Goal: Find specific page/section: Find specific page/section

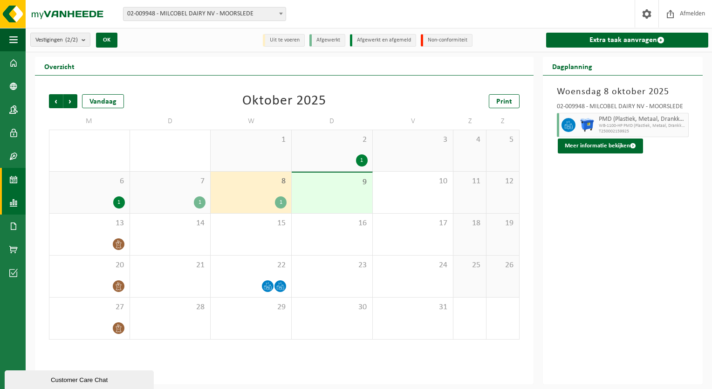
click at [19, 199] on link "Rapportage" at bounding box center [13, 202] width 26 height 23
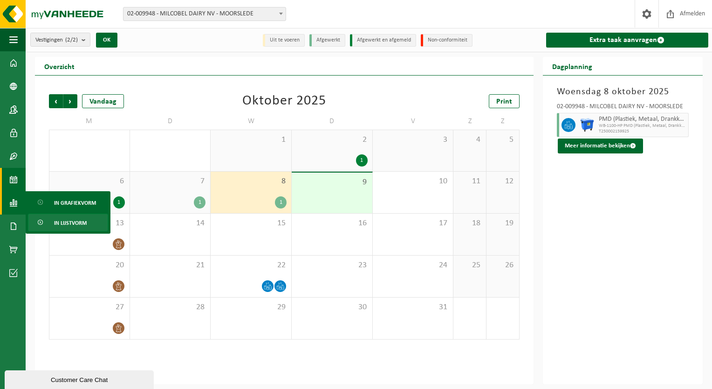
click at [50, 228] on link "In lijstvorm" at bounding box center [68, 222] width 80 height 18
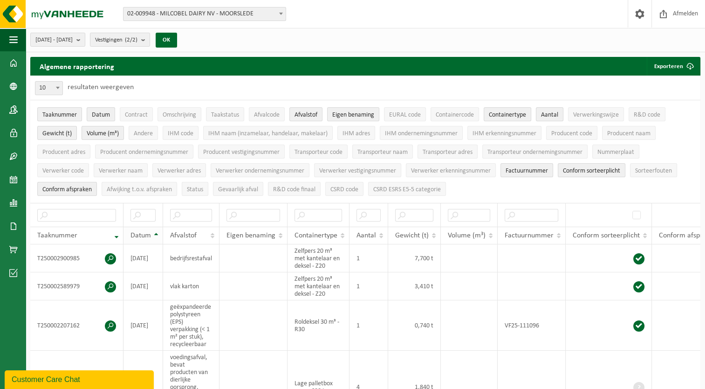
click at [154, 228] on th "Datum" at bounding box center [143, 235] width 40 height 18
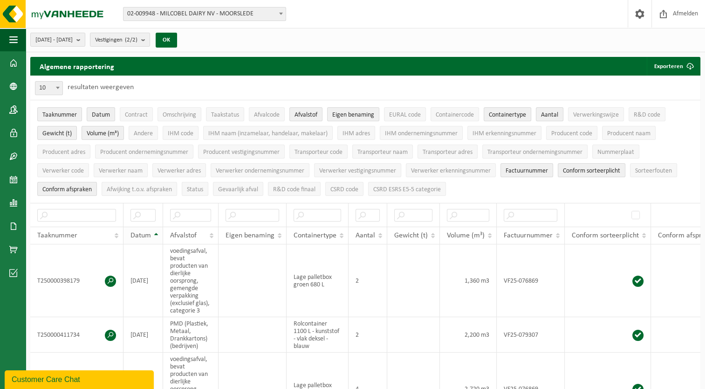
click at [154, 228] on th "Datum" at bounding box center [143, 235] width 40 height 18
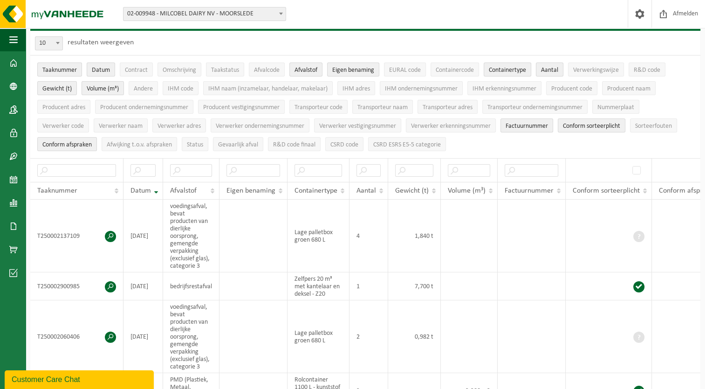
scroll to position [46, 0]
